Goal: Navigation & Orientation: Find specific page/section

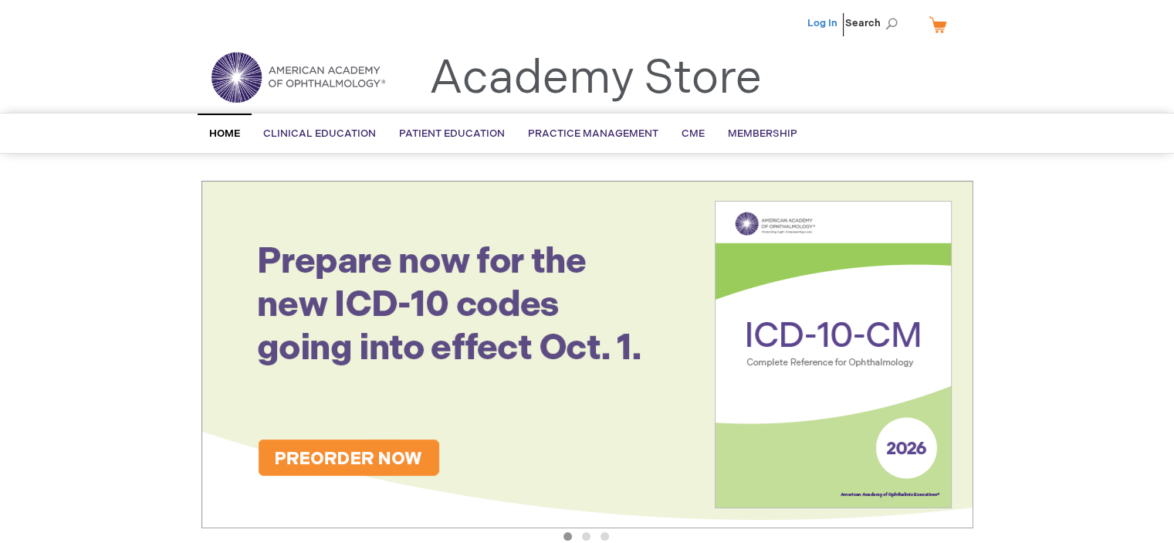
click at [816, 26] on link "Log In" at bounding box center [823, 23] width 30 height 12
click at [770, 19] on span "[PERSON_NAME]" at bounding box center [746, 23] width 86 height 12
